Goal: Transaction & Acquisition: Purchase product/service

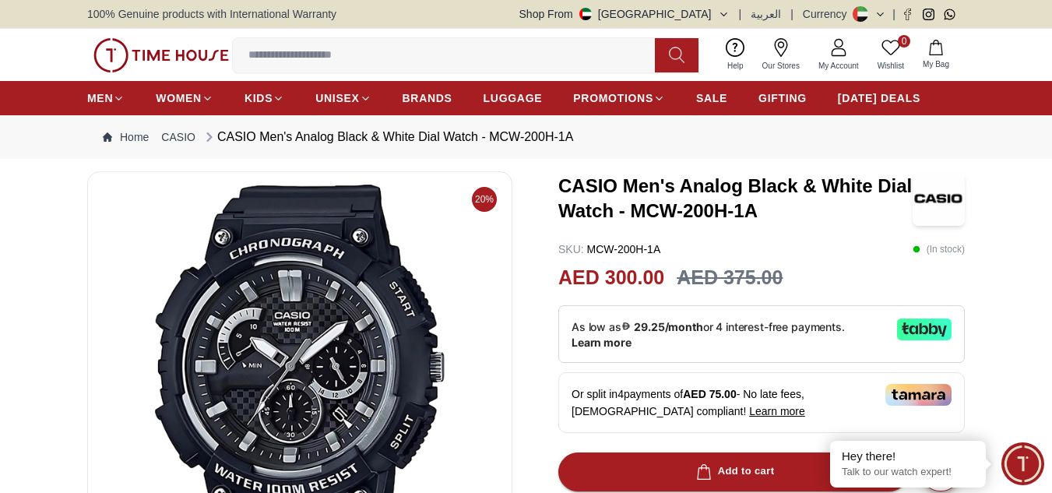
drag, startPoint x: 671, startPoint y: 53, endPoint x: 624, endPoint y: 58, distance: 47.7
click at [671, 53] on icon at bounding box center [677, 55] width 16 height 18
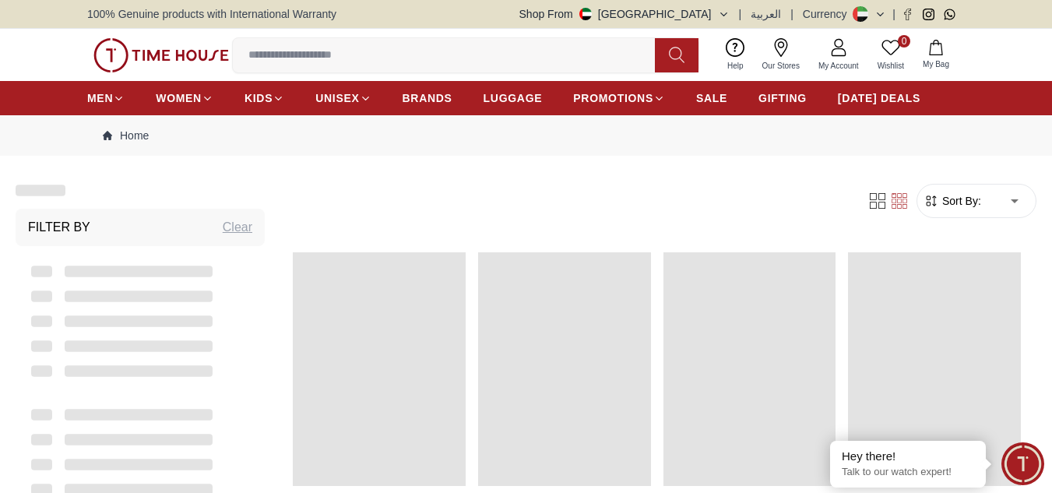
click at [498, 74] on div "0 Wishlist My Bag Help Our Stores My Account 0 Wishlist My Bag" at bounding box center [526, 55] width 878 height 52
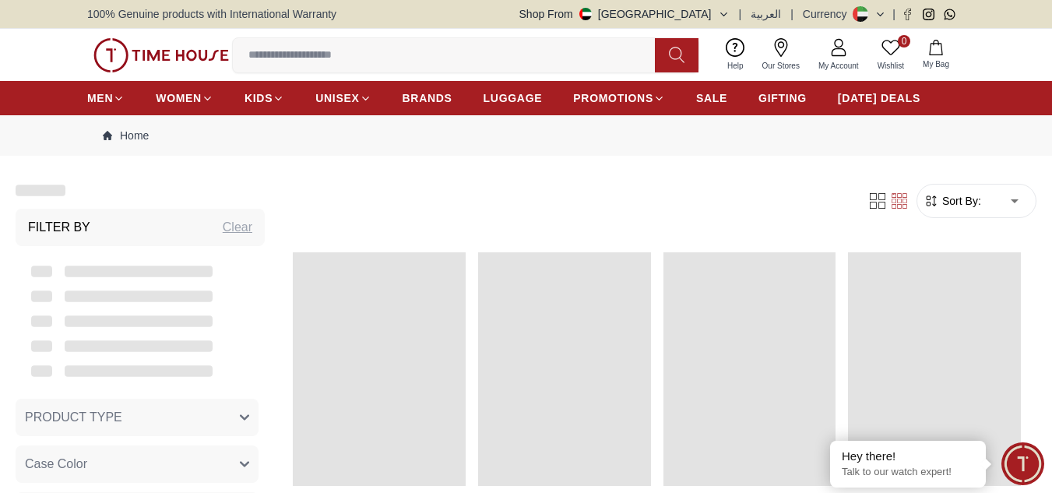
click at [486, 58] on input at bounding box center [450, 55] width 435 height 31
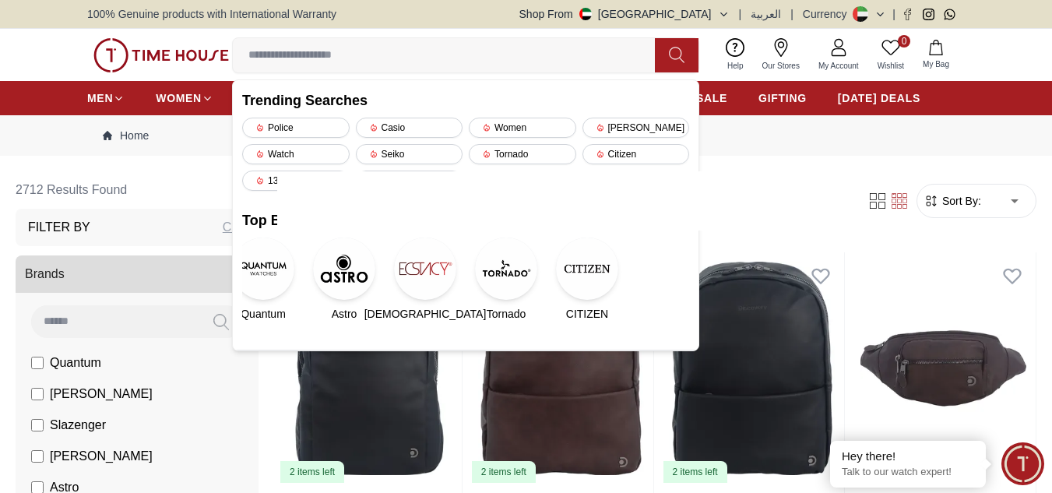
paste input "**********"
type input "**********"
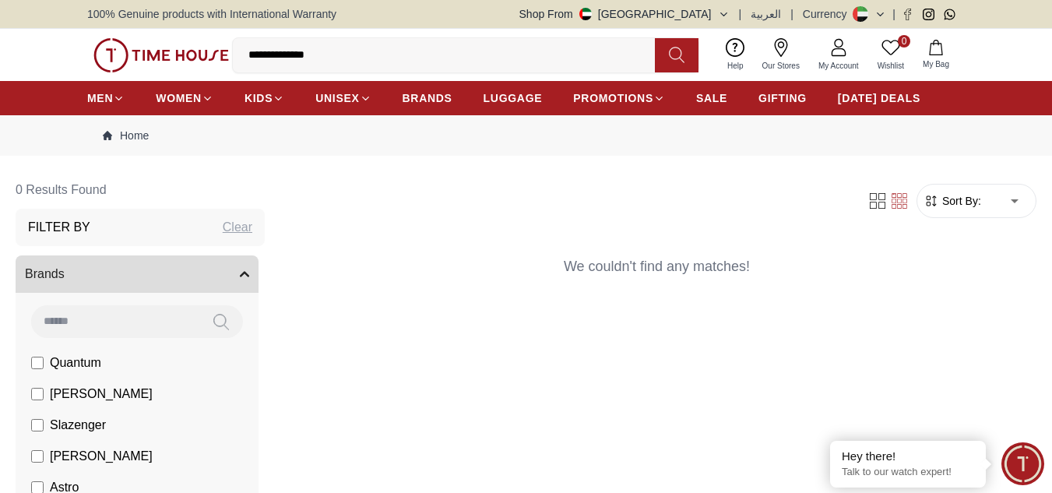
click at [379, 57] on input "**********" at bounding box center [450, 55] width 435 height 31
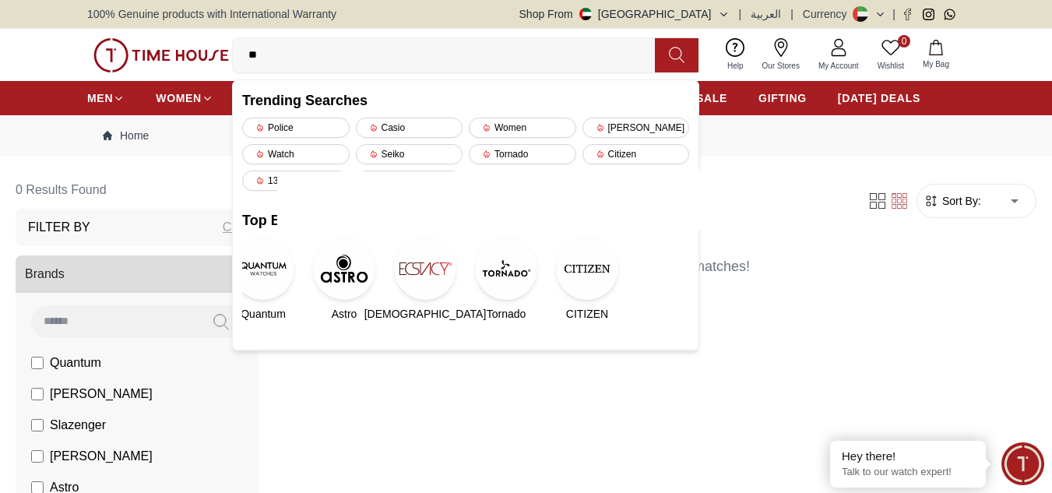
type input "*"
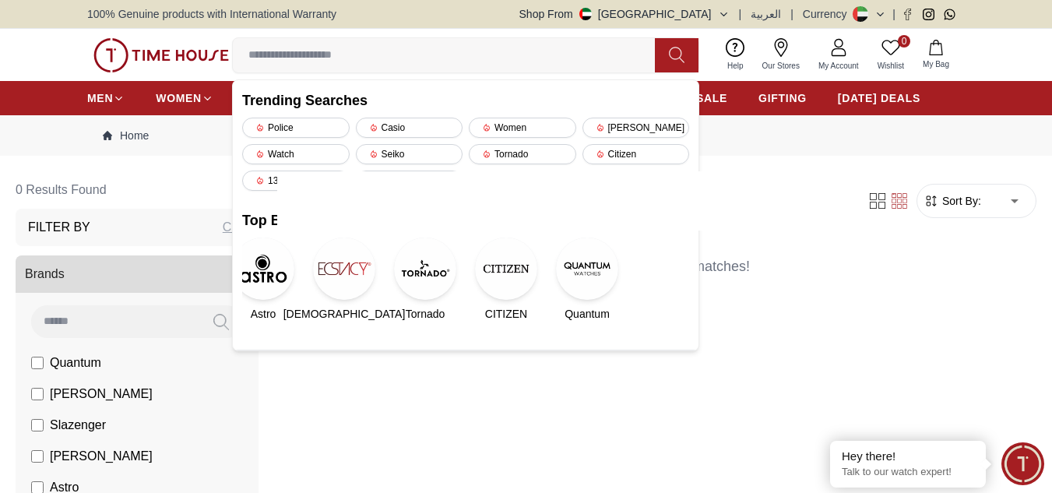
paste input "**********"
click at [326, 55] on input "**********" at bounding box center [450, 55] width 435 height 31
type input "**********"
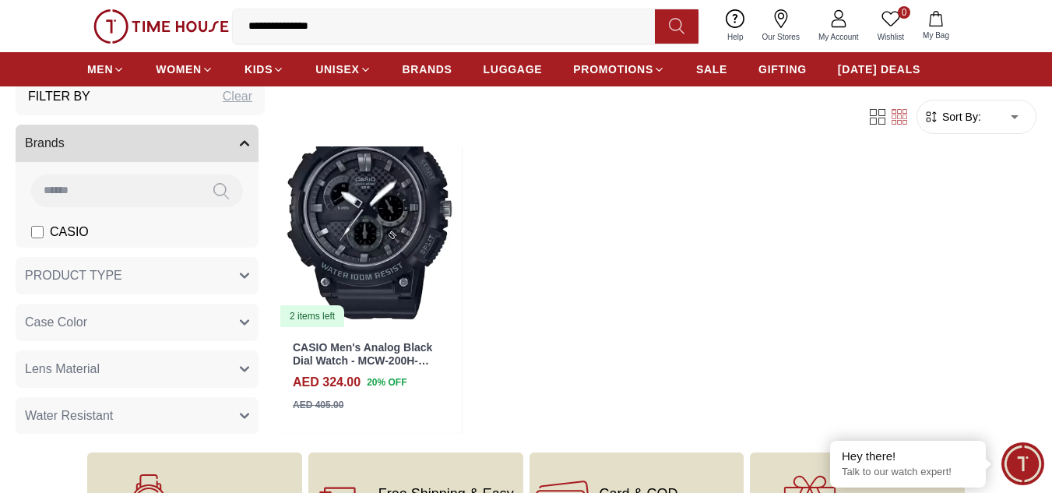
scroll to position [78, 0]
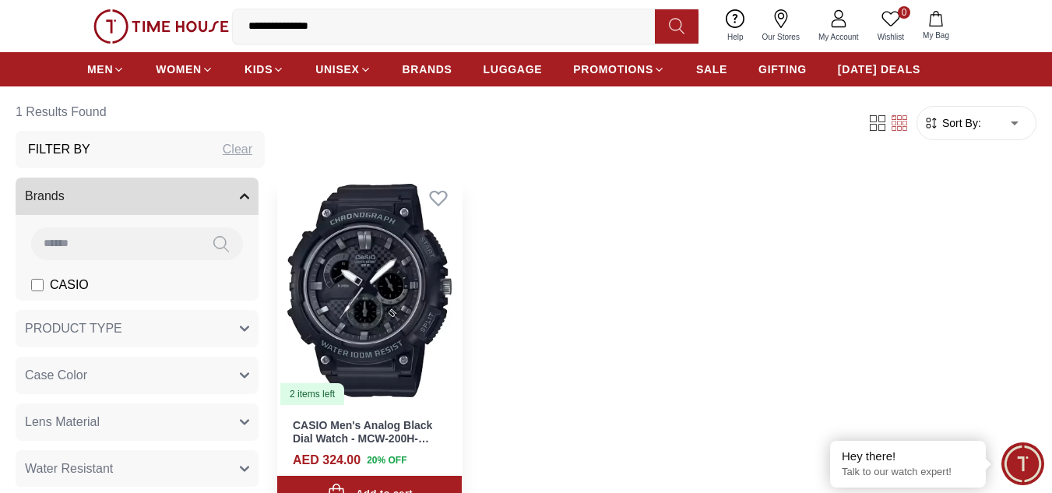
click at [381, 301] on img at bounding box center [369, 290] width 185 height 232
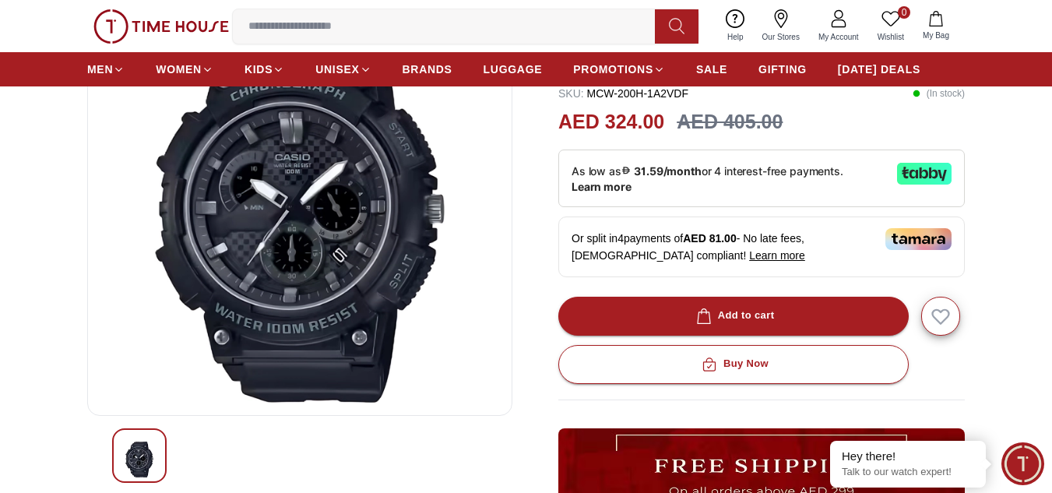
scroll to position [78, 0]
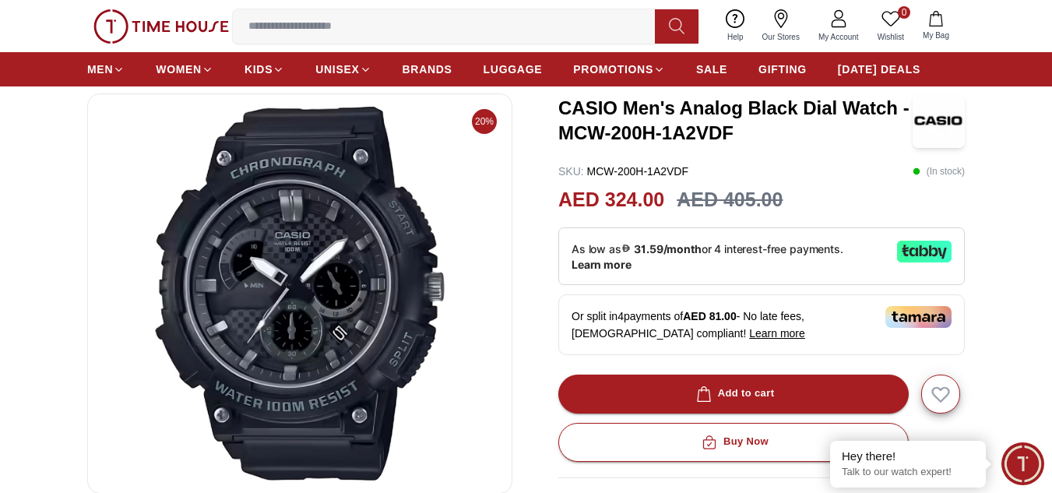
click at [760, 261] on p "As low as 31.59/month or 4 interest-free payments. Learn more" at bounding box center [728, 256] width 313 height 31
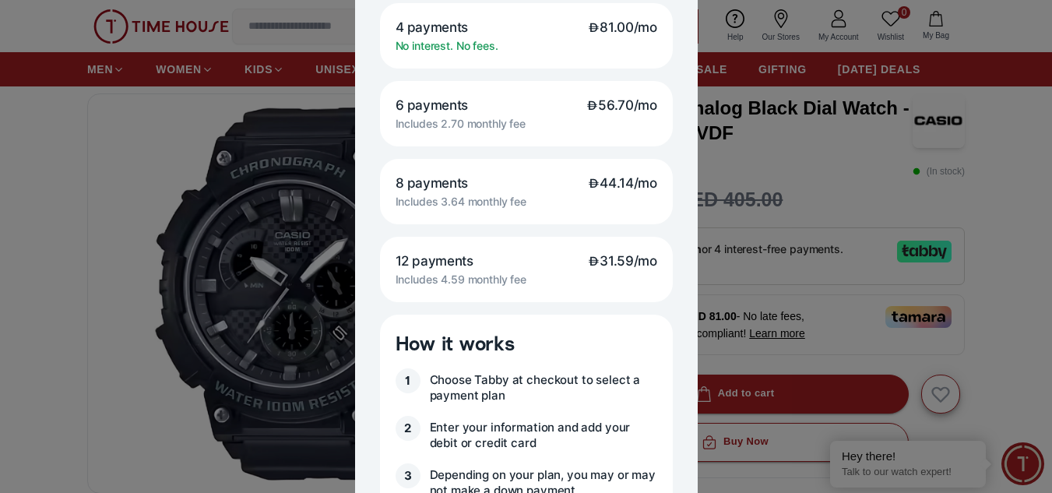
scroll to position [234, 0]
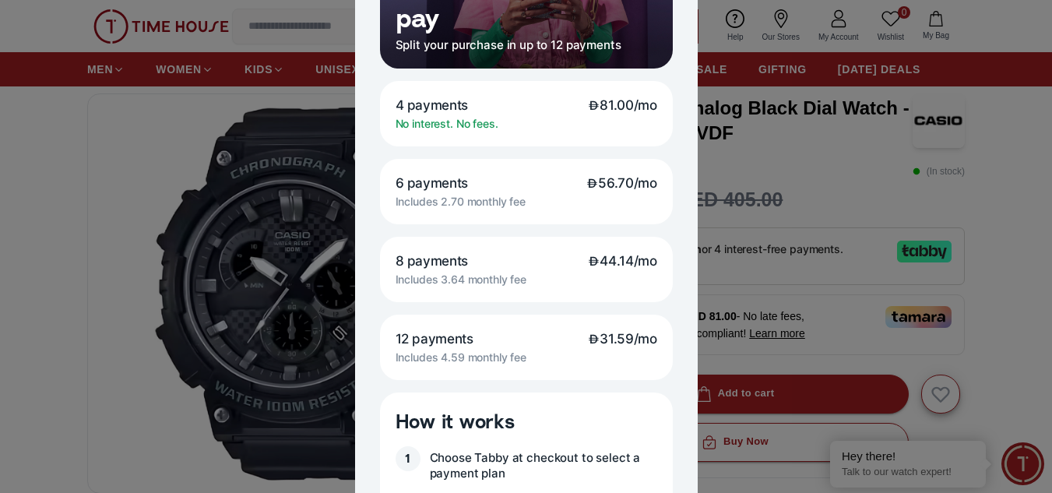
click at [909, 197] on div at bounding box center [526, 246] width 1052 height 493
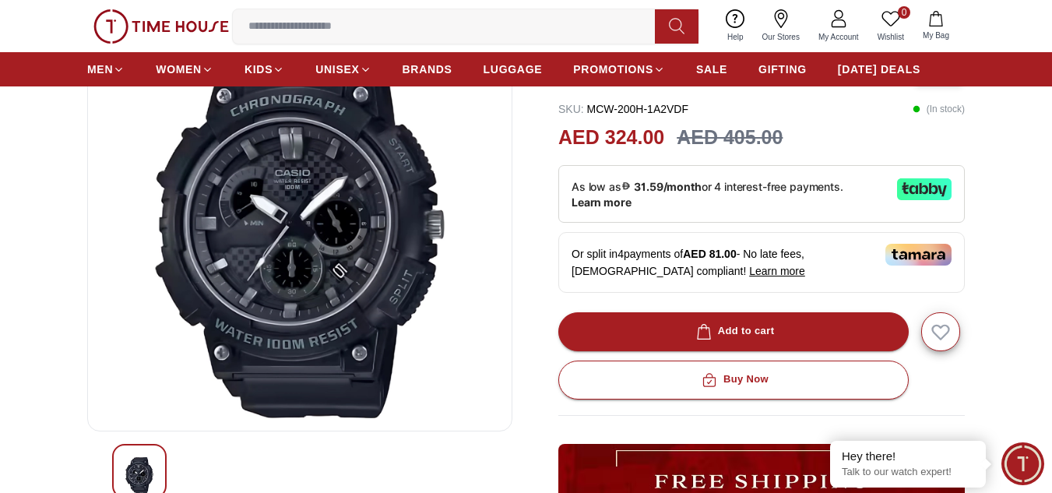
scroll to position [156, 0]
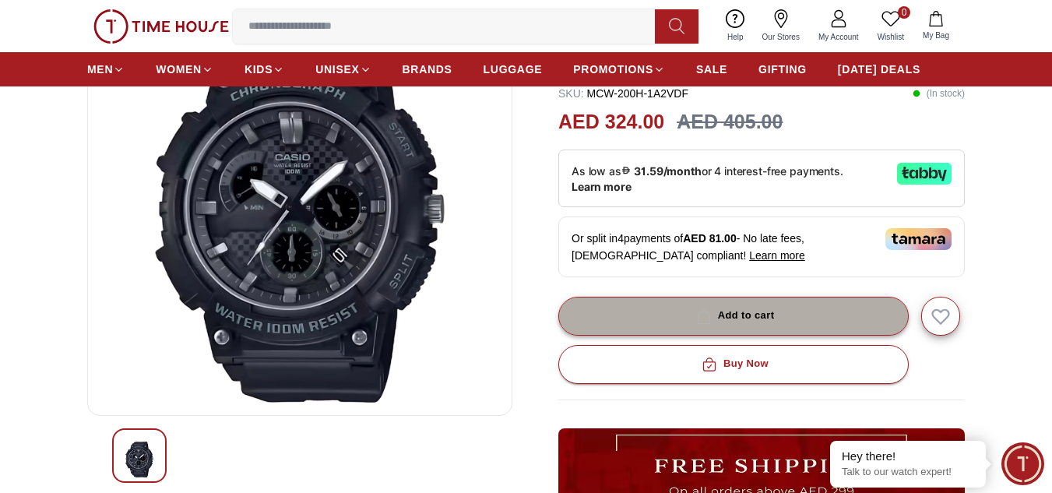
click at [788, 327] on button "Add to cart" at bounding box center [733, 316] width 350 height 39
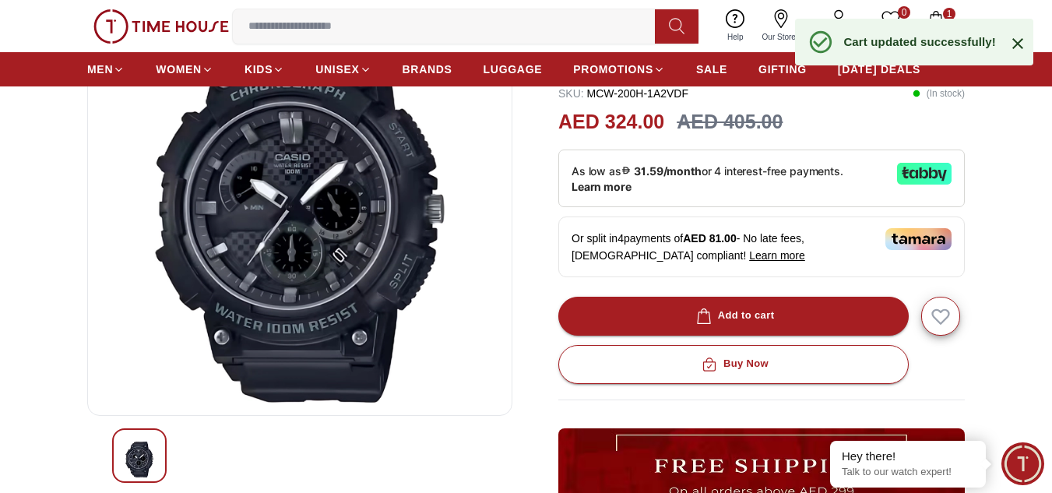
click at [938, 10] on button "1 My Bag" at bounding box center [936, 26] width 45 height 37
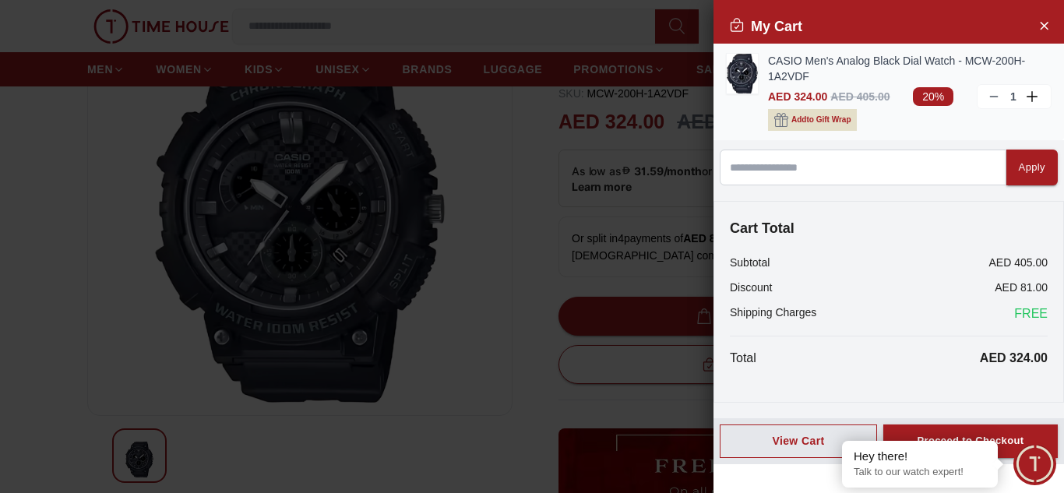
click at [818, 121] on span "Add to Gift Wrap" at bounding box center [820, 120] width 59 height 16
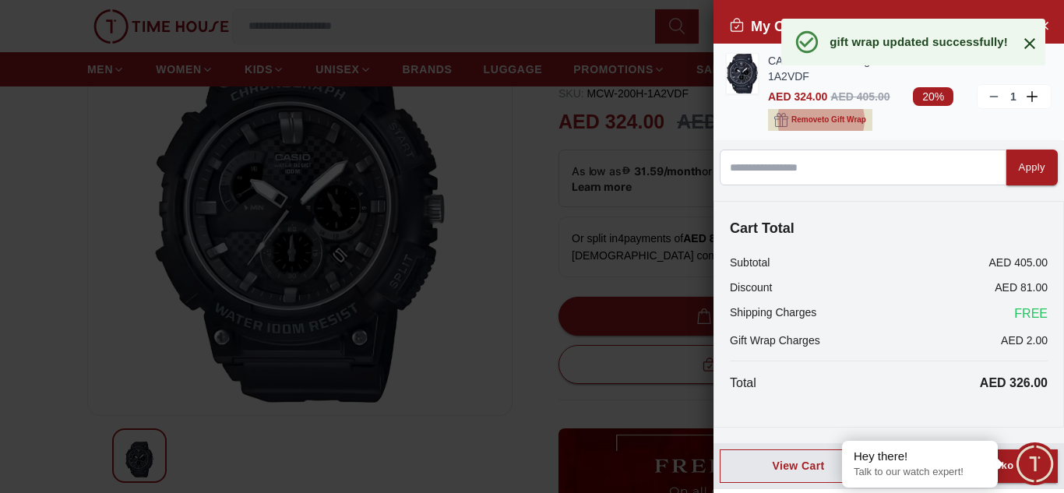
click at [818, 121] on span "Remove to Gift Wrap" at bounding box center [828, 120] width 75 height 16
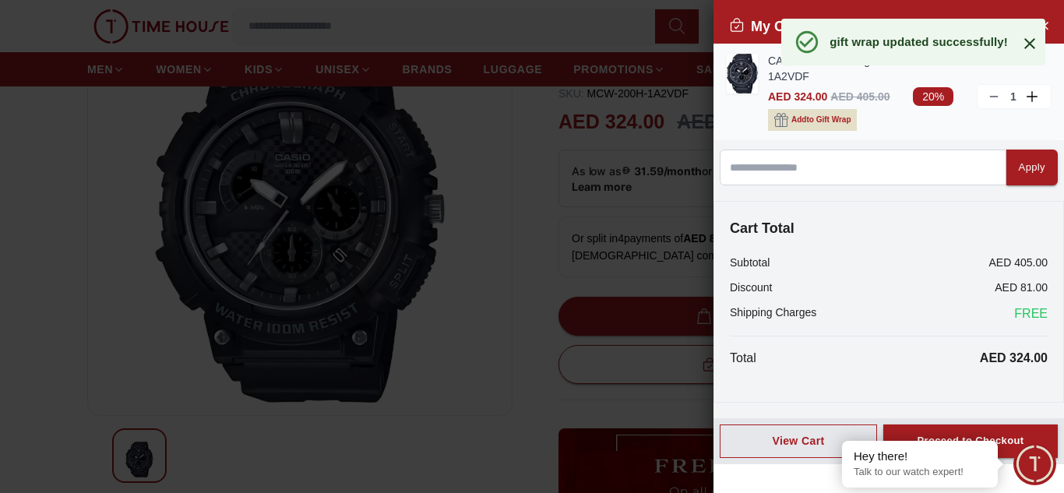
click at [820, 113] on span "Add to Gift Wrap" at bounding box center [820, 120] width 59 height 16
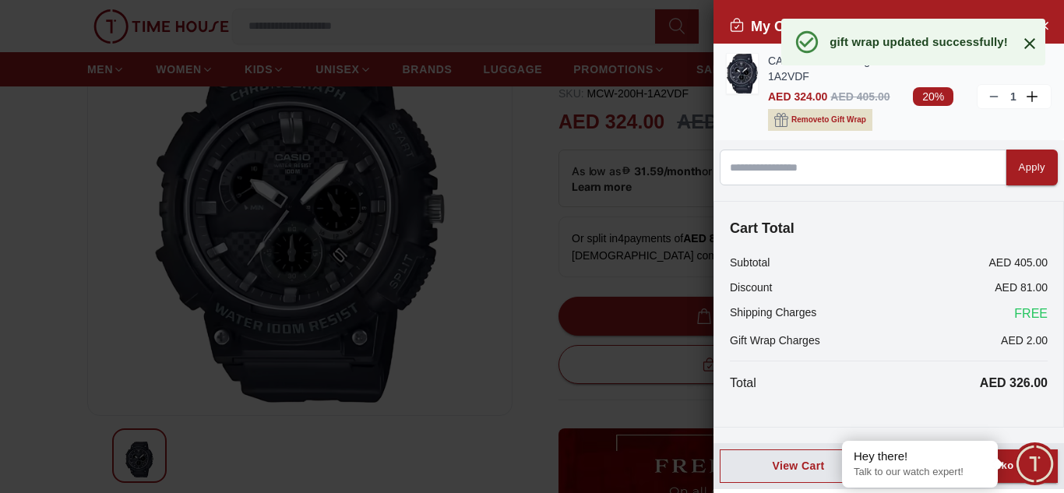
click at [820, 113] on span "Remove to Gift Wrap" at bounding box center [828, 120] width 75 height 16
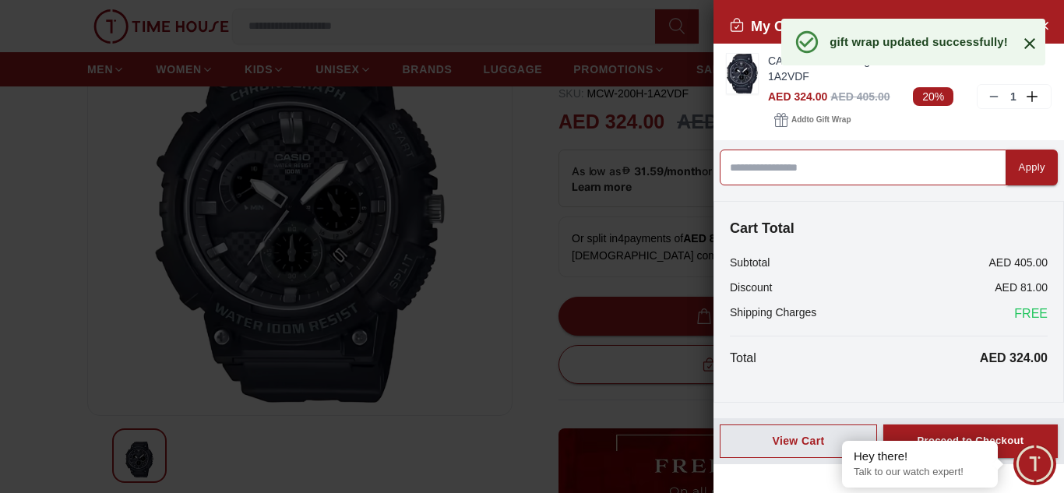
click at [812, 174] on input at bounding box center [863, 168] width 287 height 36
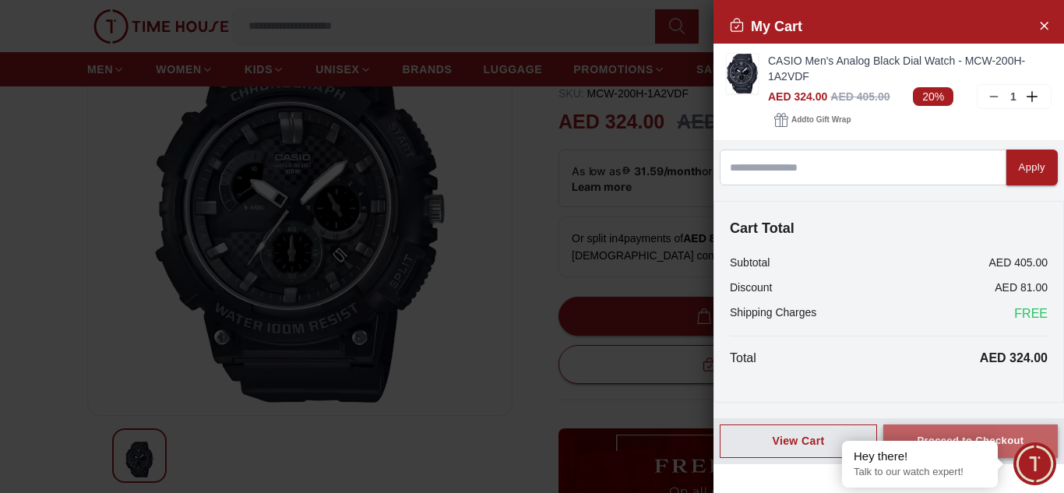
click at [995, 426] on button "Proceed to Checkout" at bounding box center [970, 440] width 174 height 33
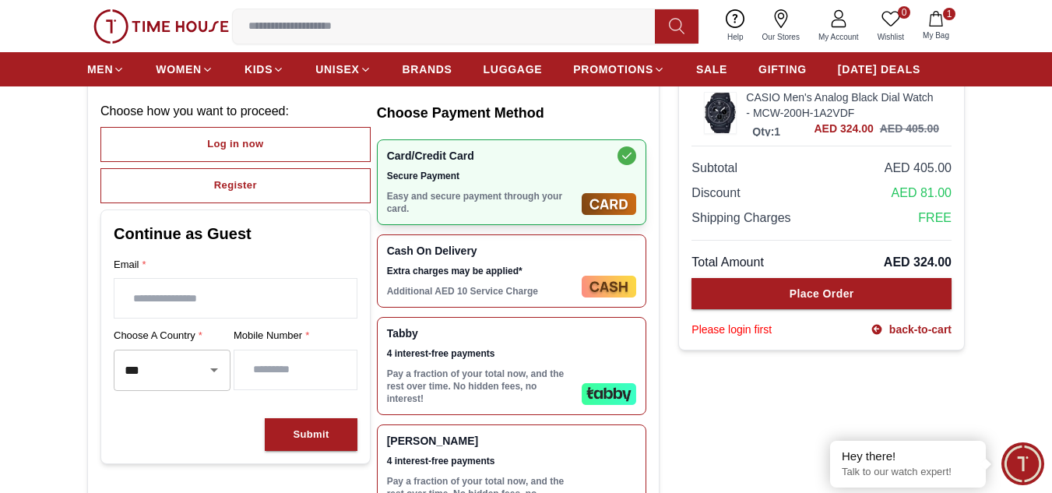
scroll to position [156, 0]
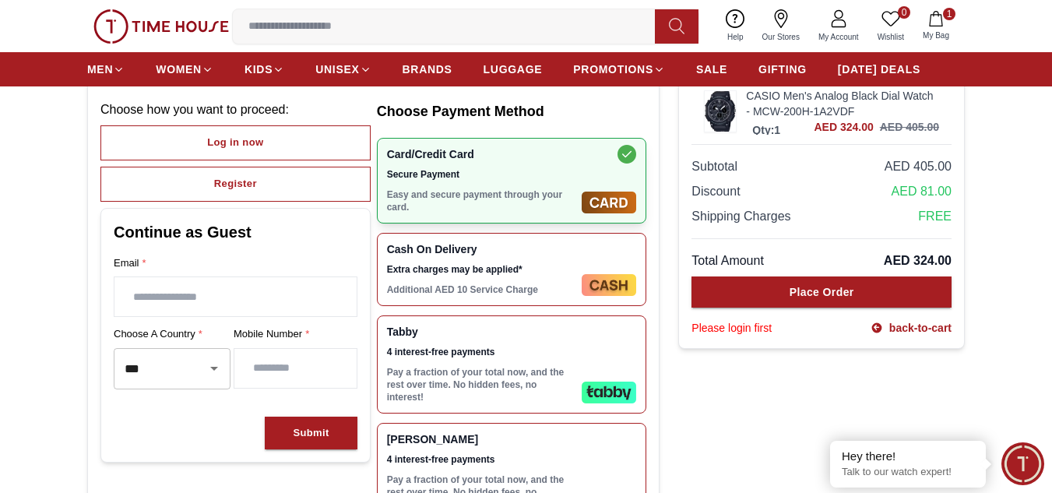
click at [531, 365] on div "Tabby 4 interest-free payments Pay a fraction of your total now, and the rest o…" at bounding box center [481, 365] width 189 height 78
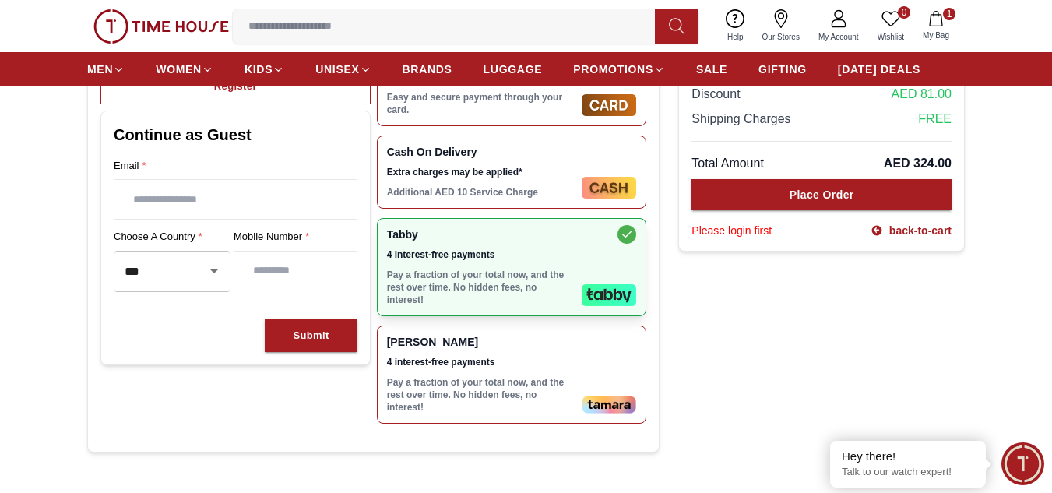
scroll to position [312, 0]
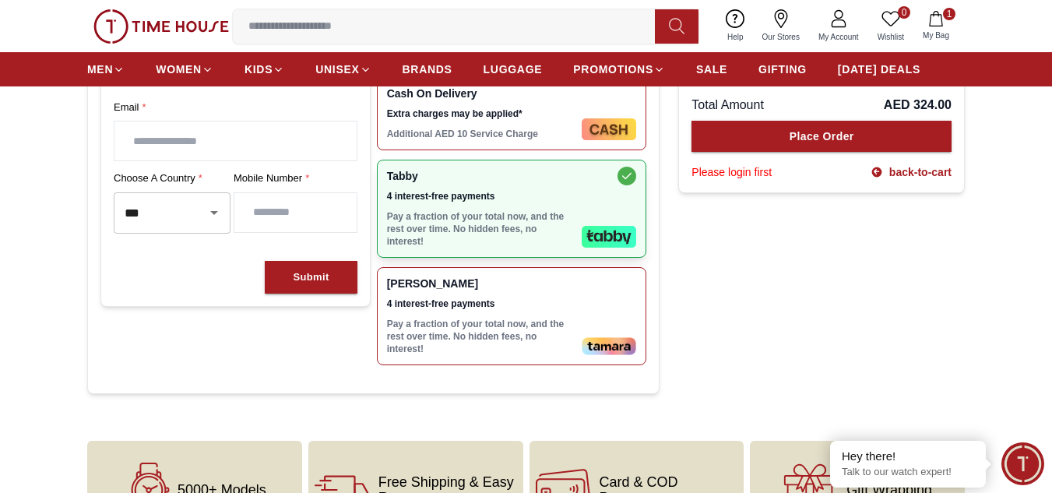
click at [467, 220] on p "Pay a fraction of your total now, and the rest over time. No hidden fees, no in…" at bounding box center [481, 228] width 189 height 37
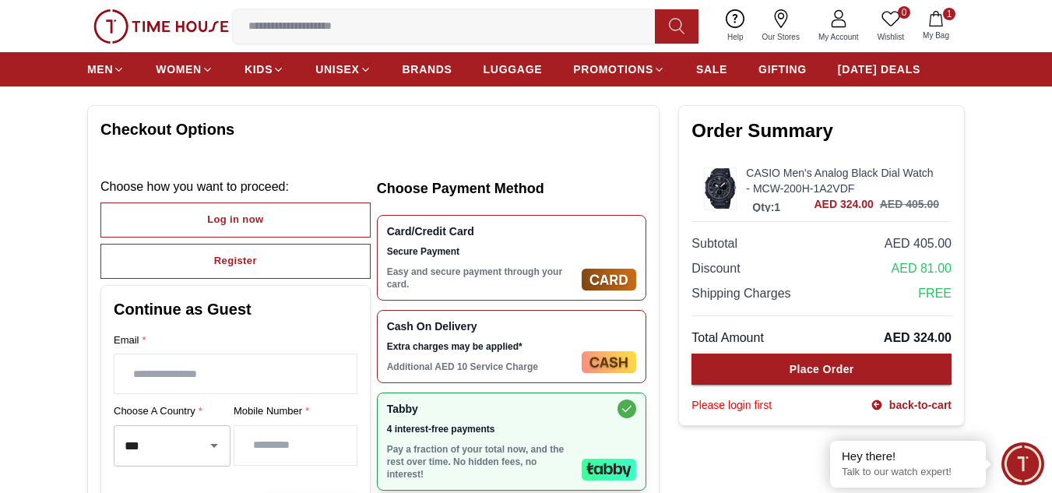
scroll to position [78, 0]
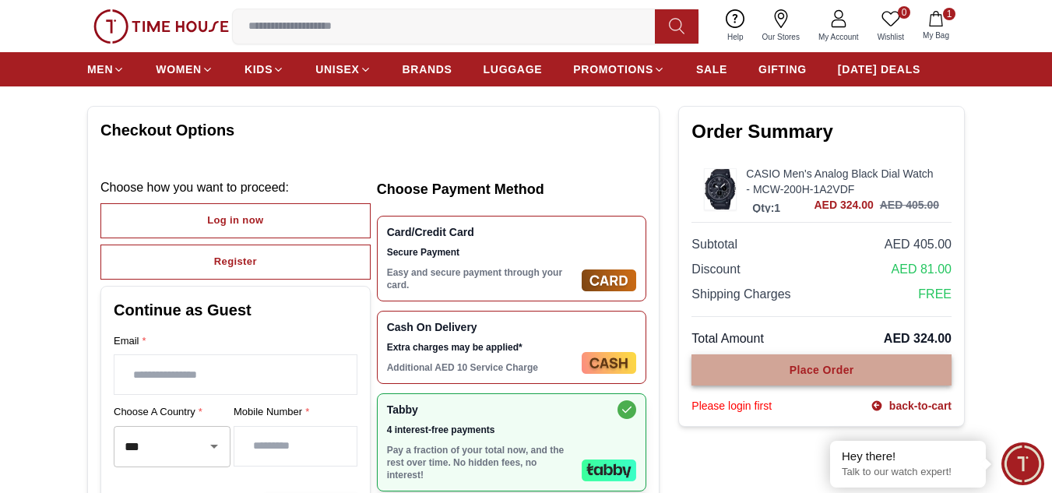
click at [825, 368] on div "Place Order" at bounding box center [822, 370] width 65 height 16
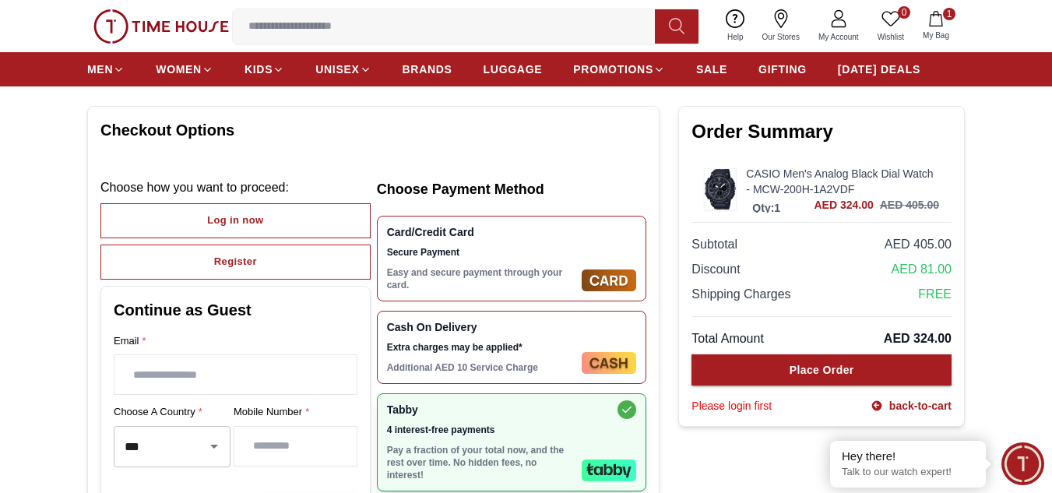
click at [250, 367] on input "text" at bounding box center [235, 374] width 242 height 39
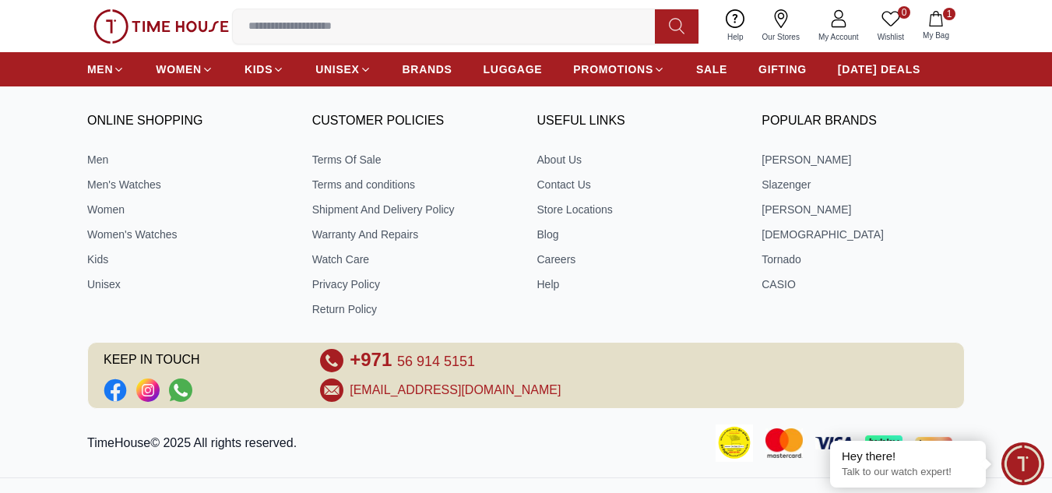
scroll to position [836, 0]
